Goal: Communication & Community: Participate in discussion

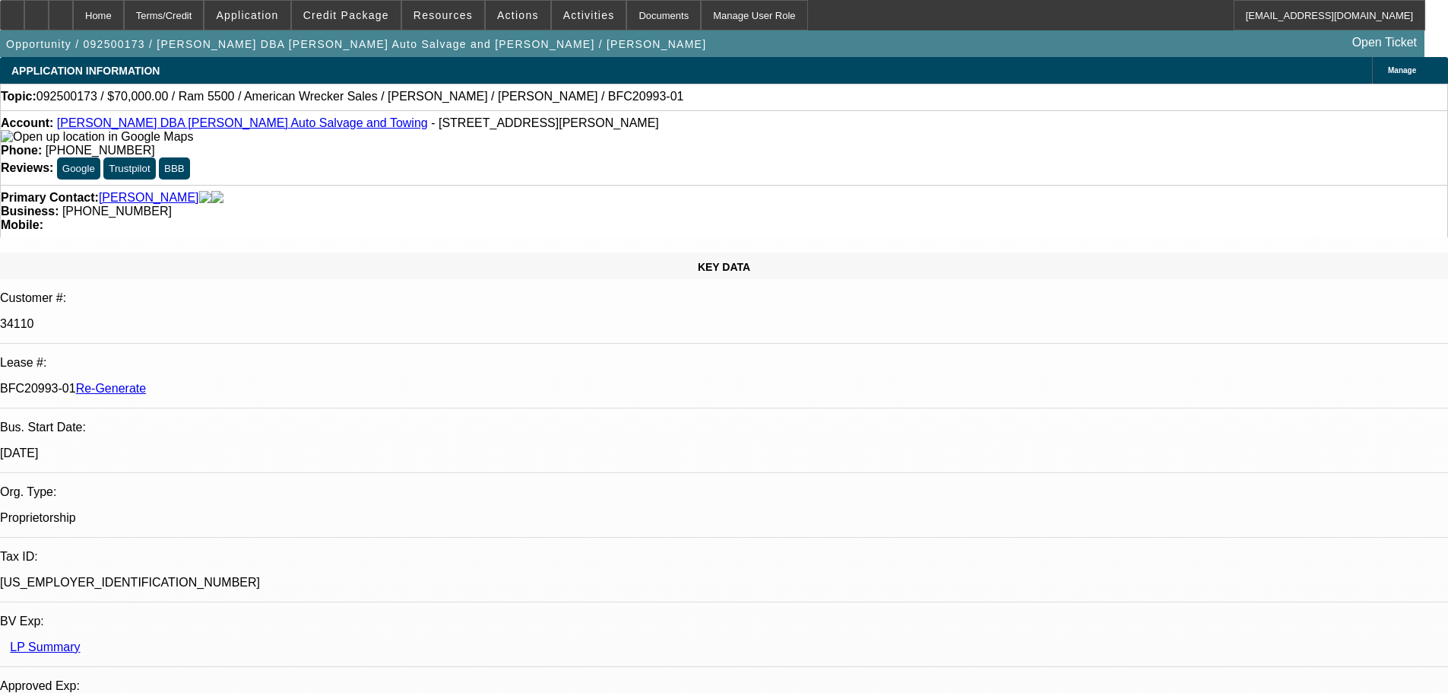
select select "0"
select select "2"
select select "0"
select select "6"
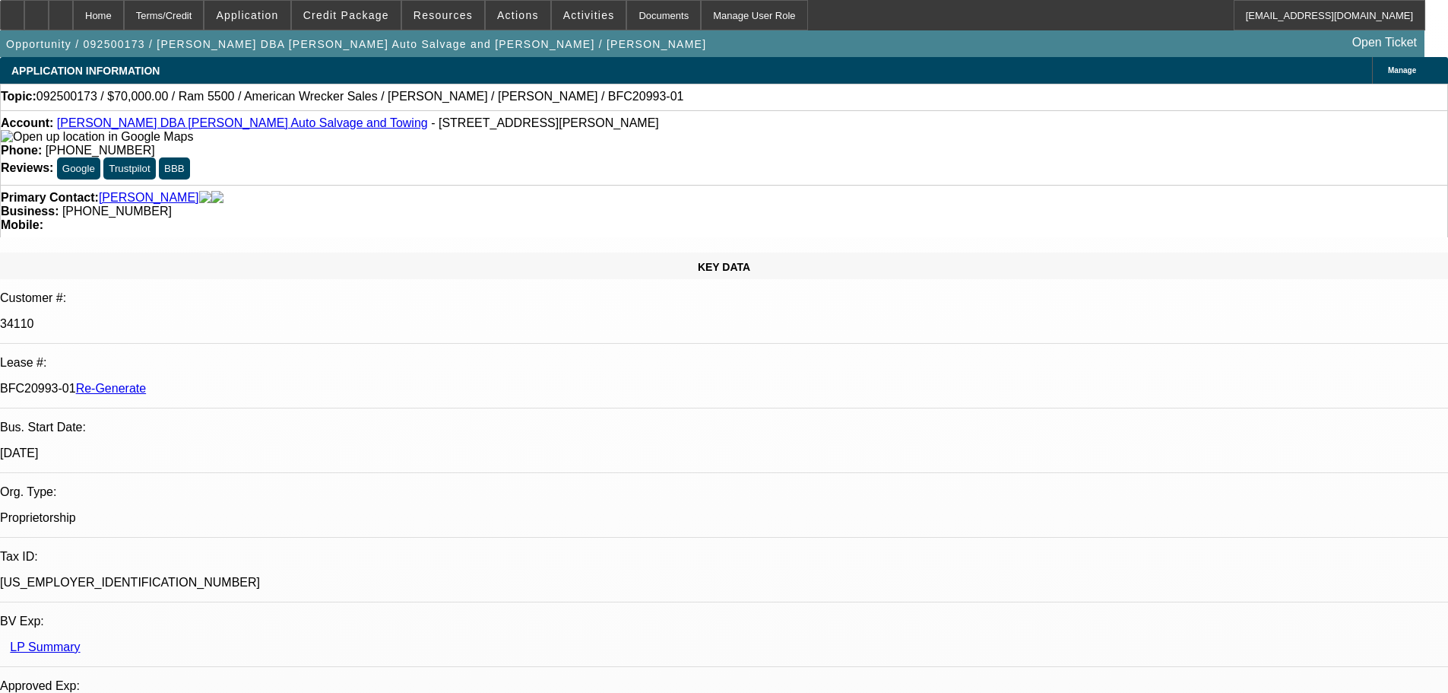
select select "0"
select select "2"
select select "0"
select select "2"
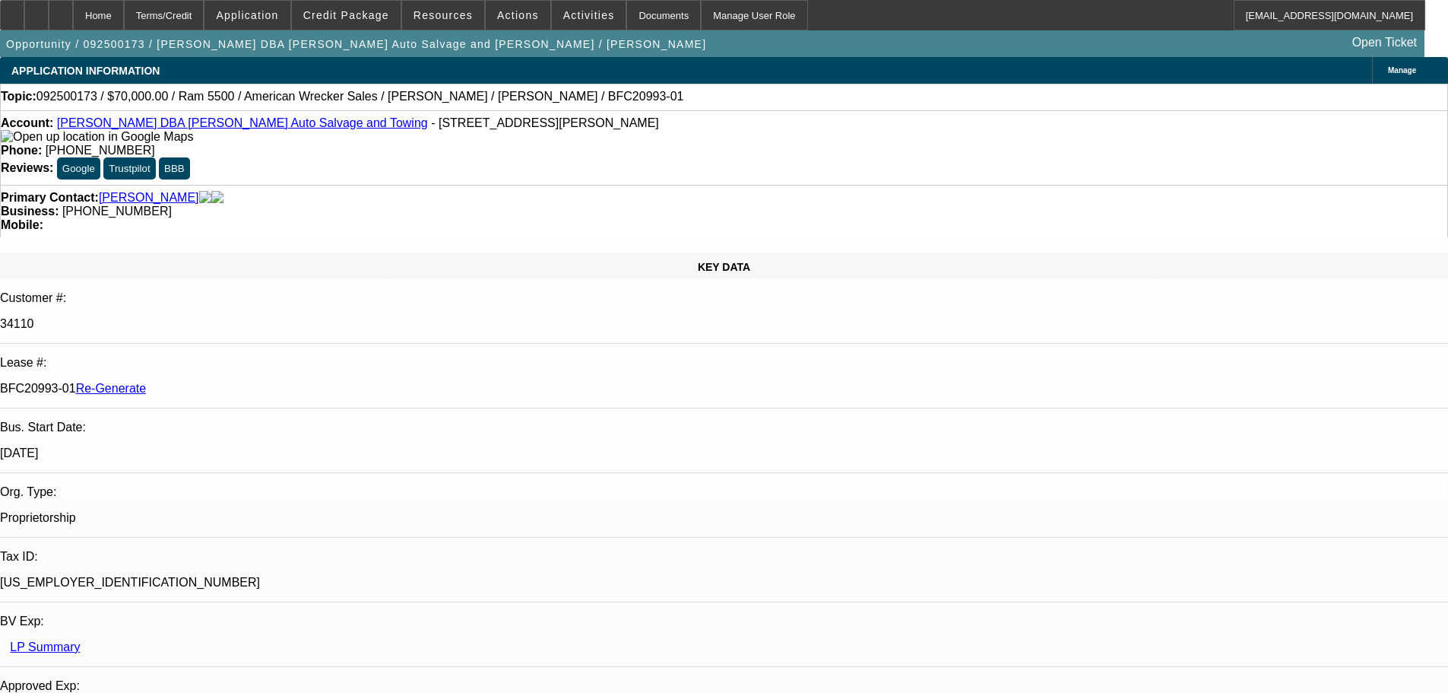
select select "0"
select select "2"
select select "0"
select select "6"
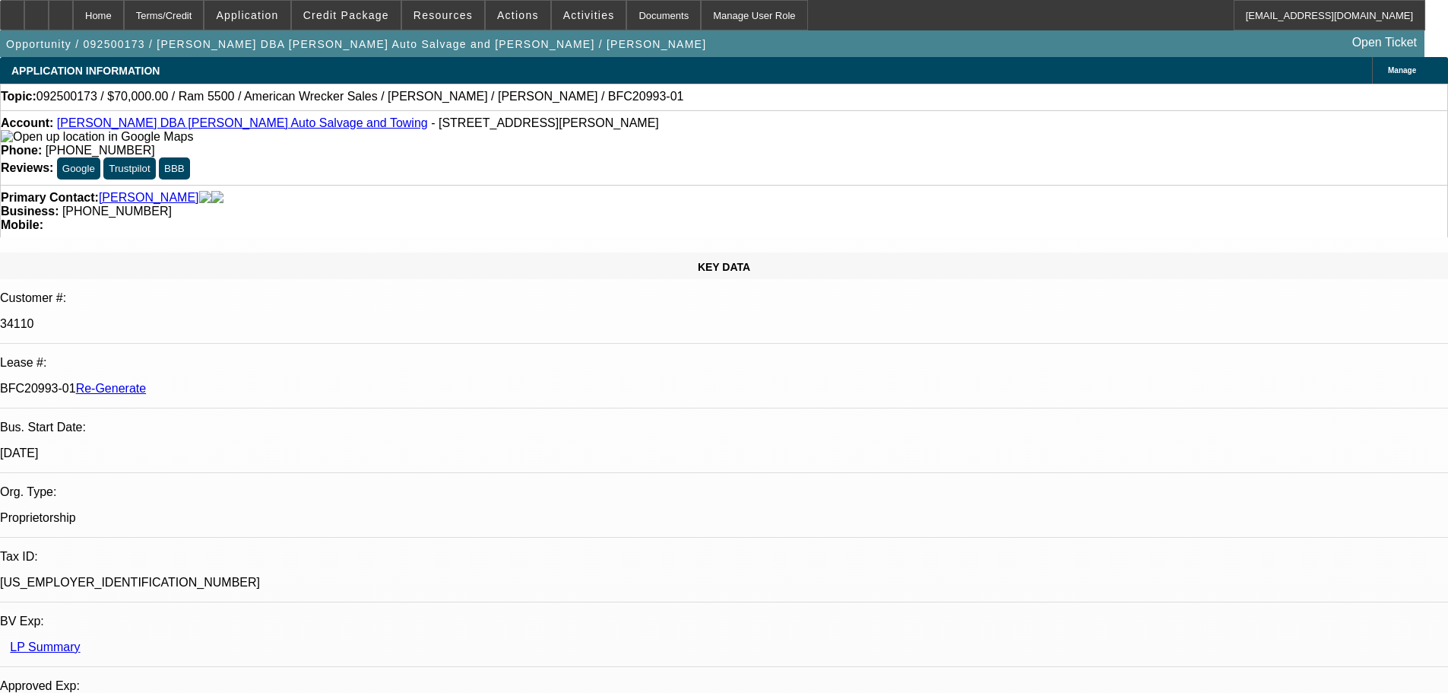
select select "0"
select select "2"
select select "0"
select select "6"
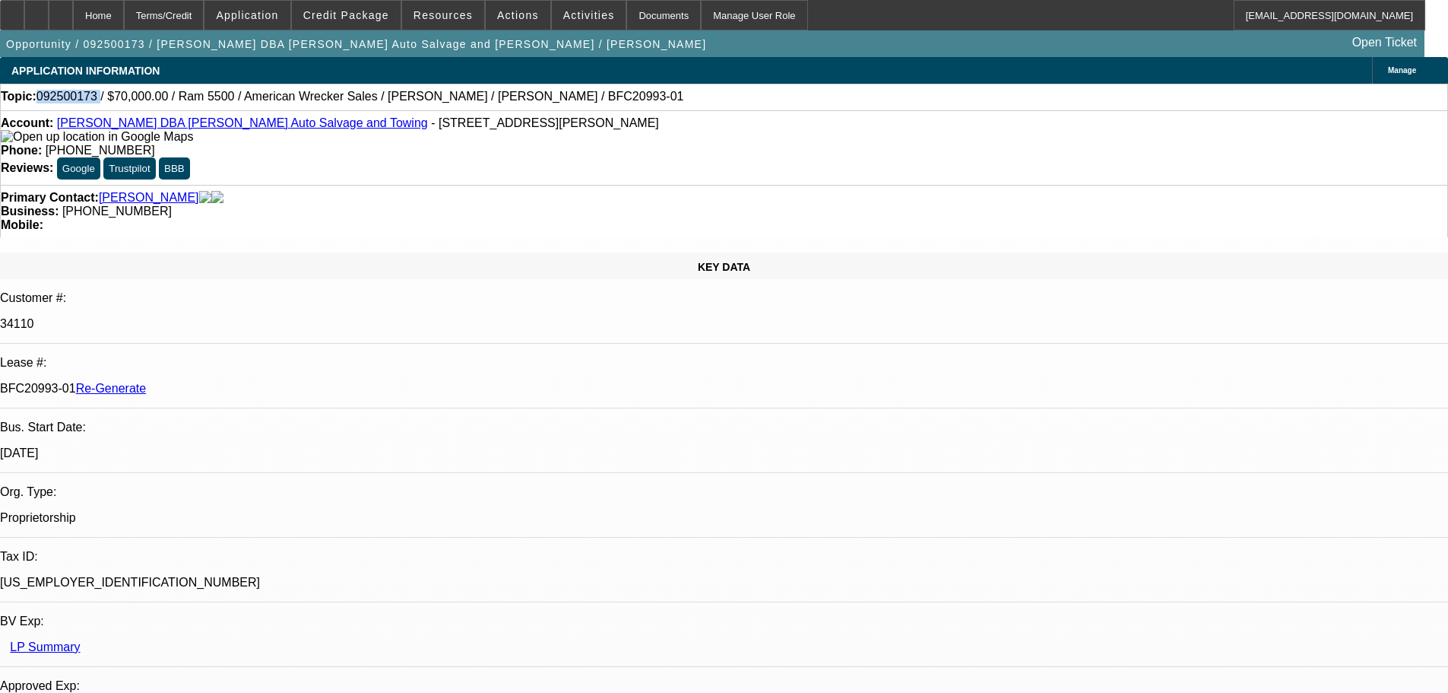
scroll to position [69, 0]
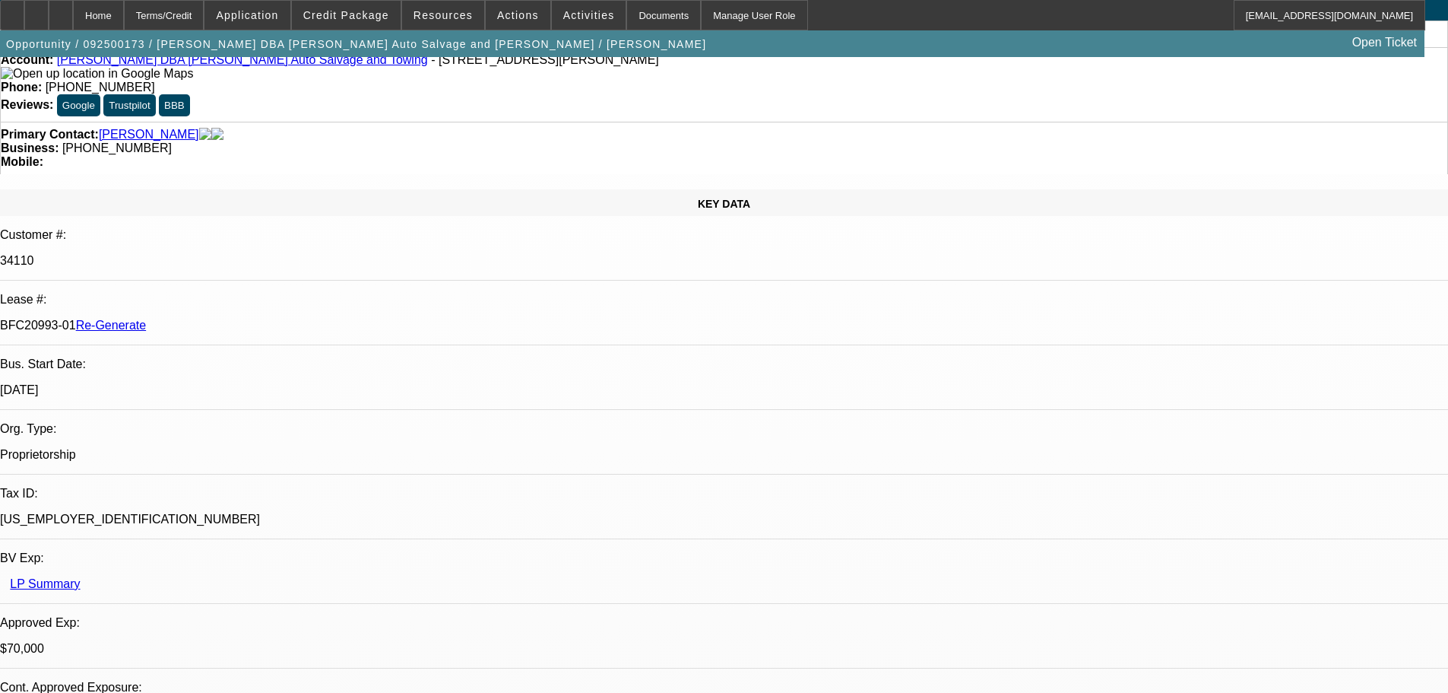
scroll to position [152, 0]
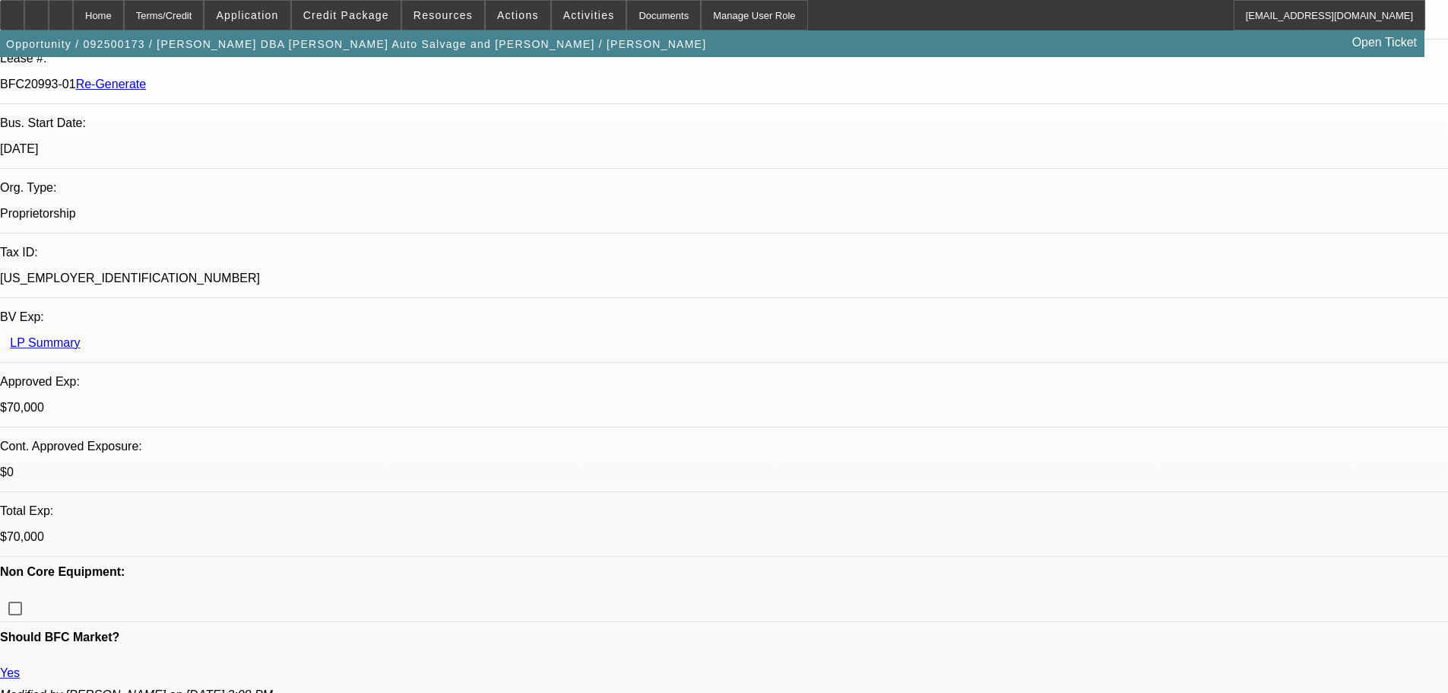
scroll to position [0, 0]
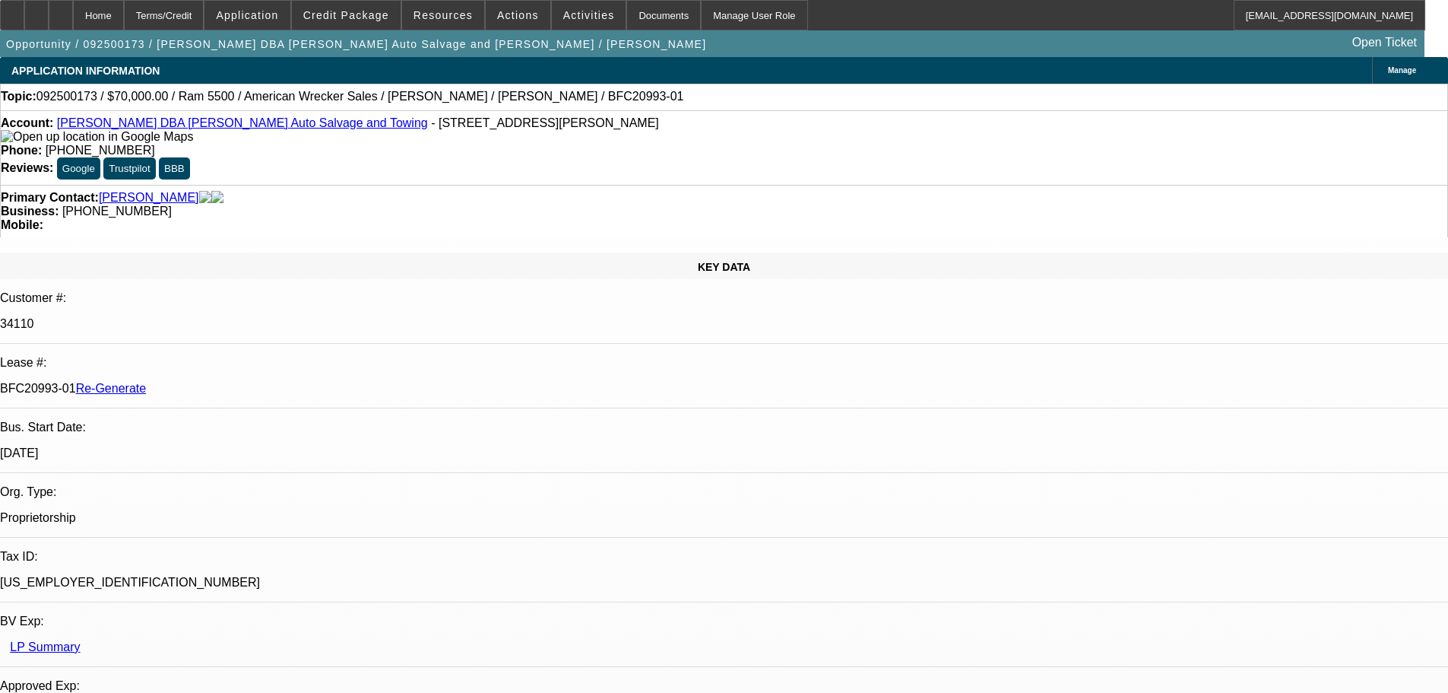
drag, startPoint x: 994, startPoint y: 442, endPoint x: 1145, endPoint y: 441, distance: 150.5
copy b "Imported Lease Sent Back To Docs"
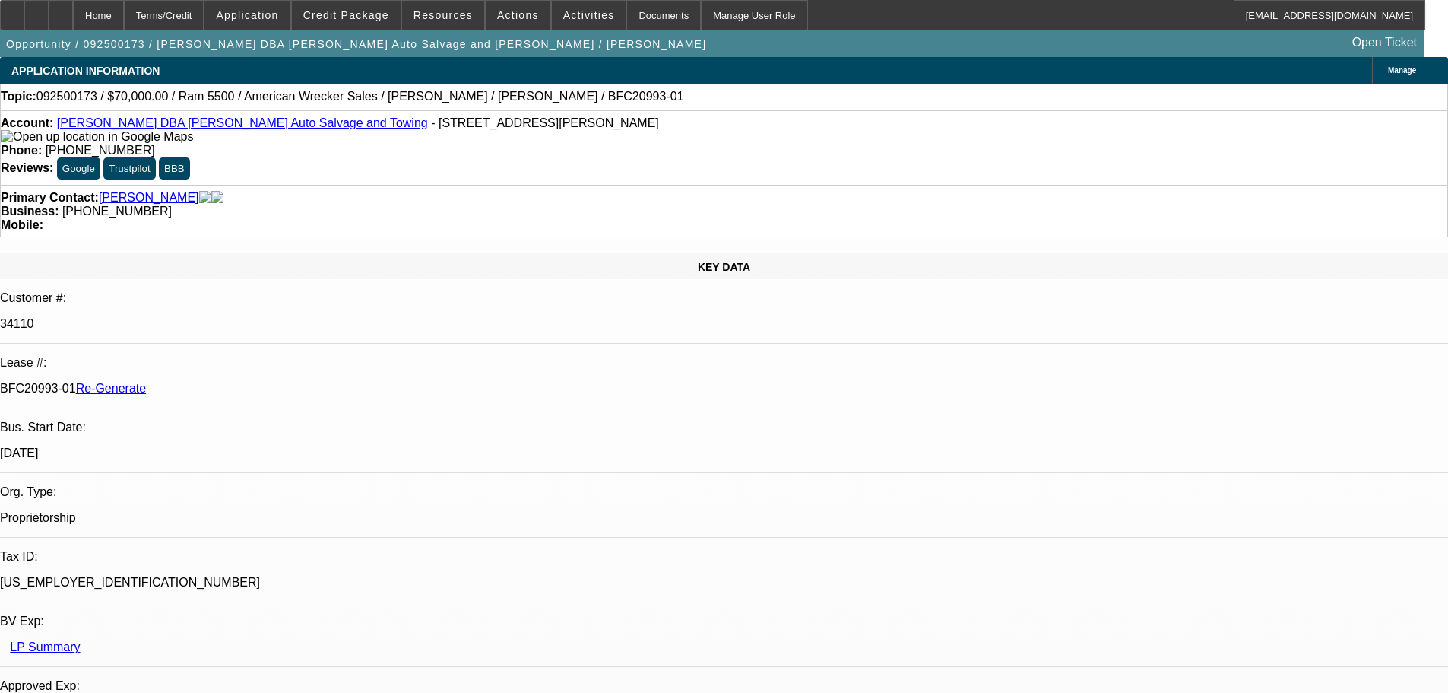
drag, startPoint x: 1109, startPoint y: 446, endPoint x: 991, endPoint y: 444, distance: 117.8
copy div "Imported Lease Sent Back"
